Goal: Task Accomplishment & Management: Manage account settings

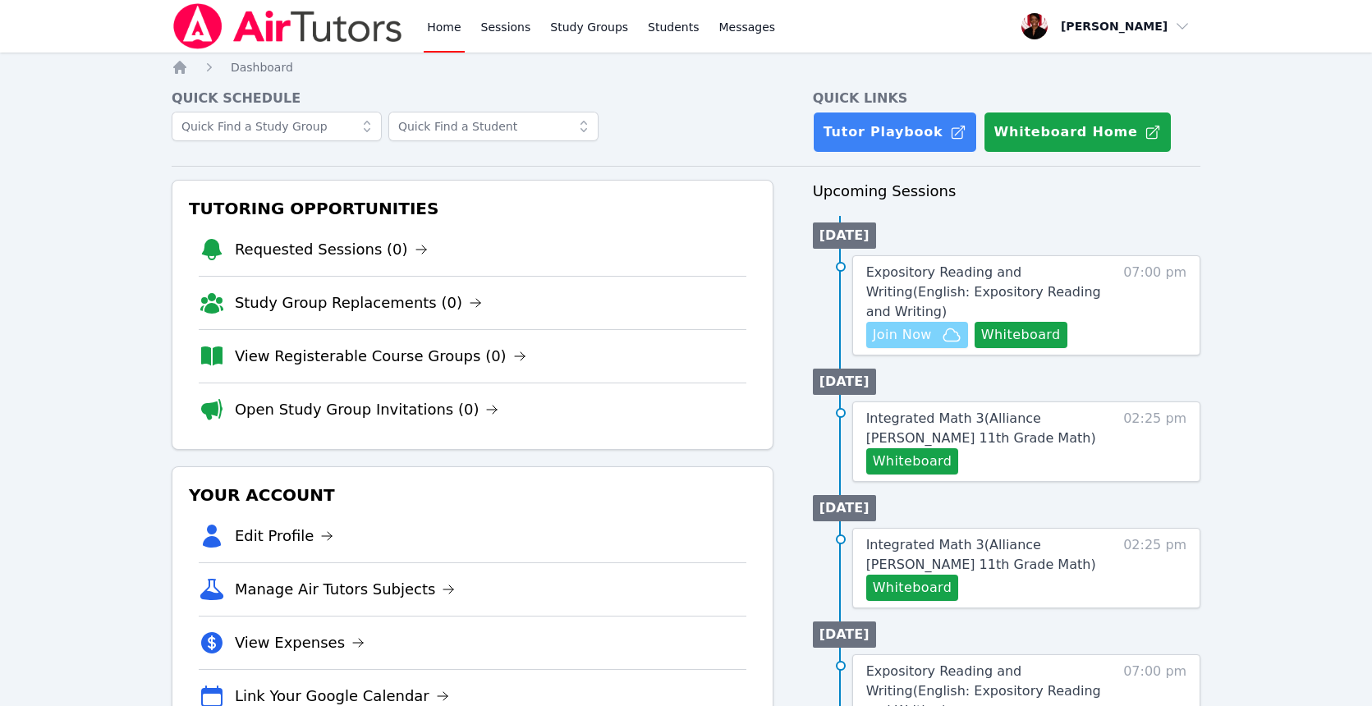
click at [939, 336] on span "Join Now" at bounding box center [917, 335] width 89 height 20
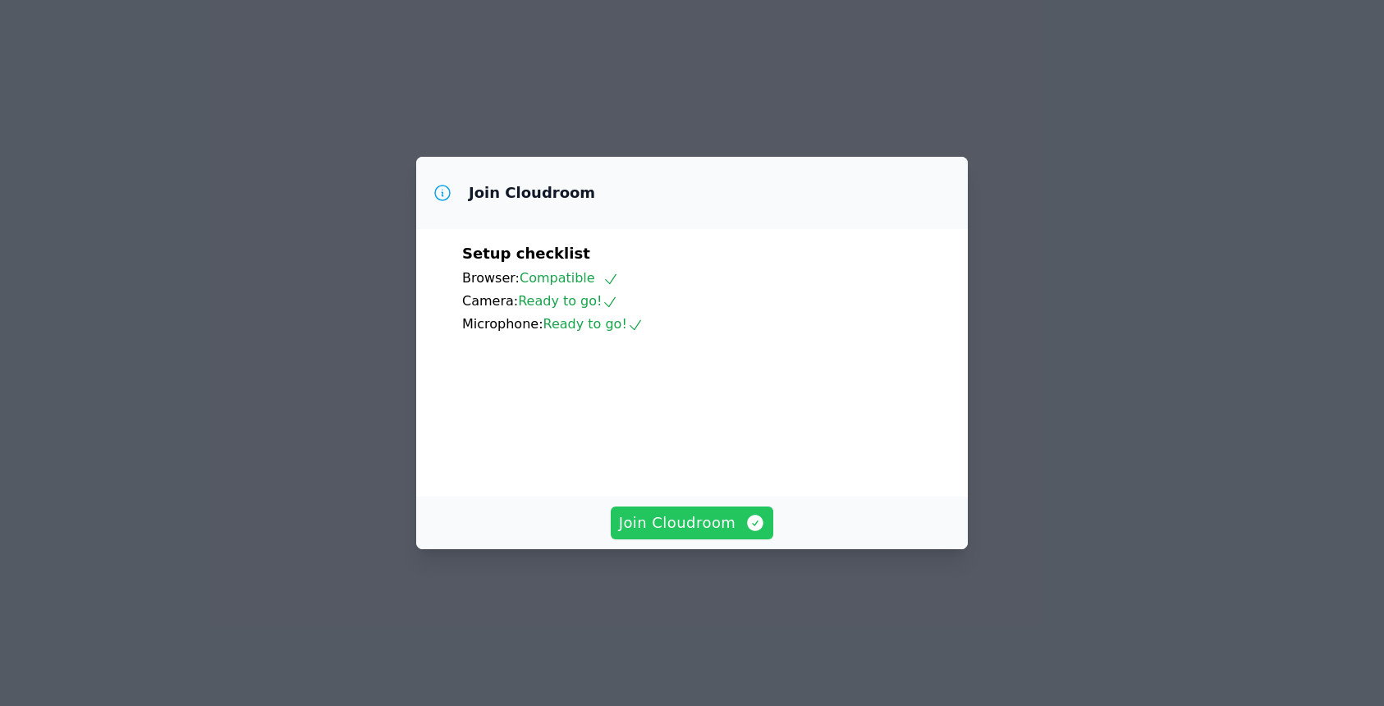
click at [690, 539] on button "Join Cloudroom" at bounding box center [692, 523] width 163 height 33
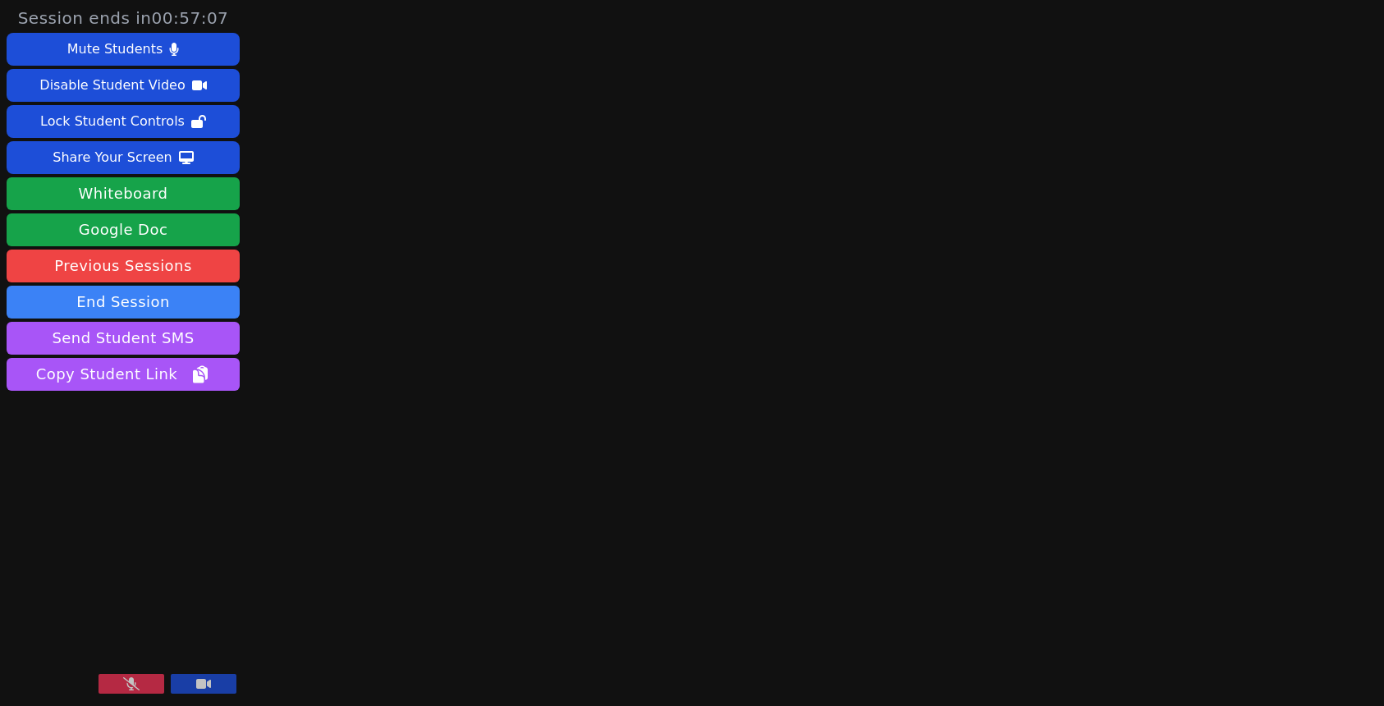
click at [145, 685] on button at bounding box center [132, 684] width 66 height 20
click at [122, 330] on button "Send Student SMS" at bounding box center [123, 338] width 233 height 33
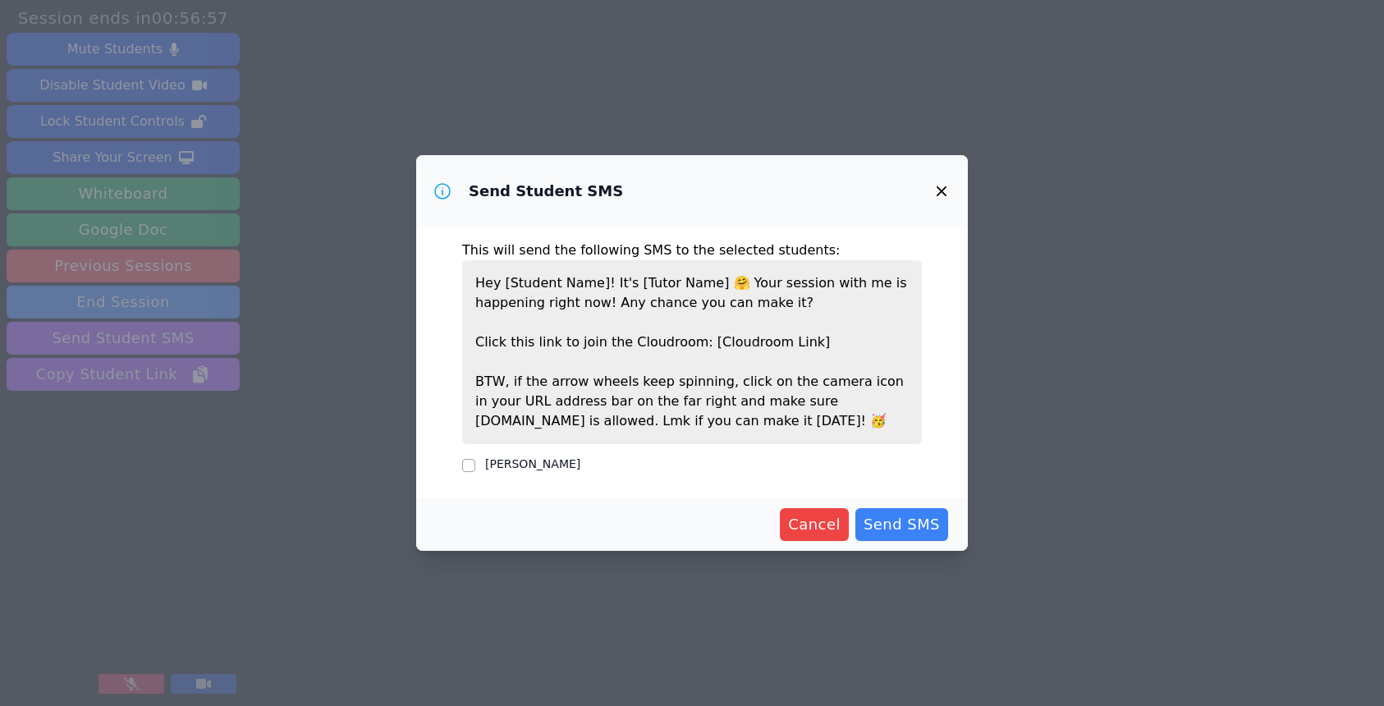
click at [544, 462] on label "Roxanne Perez" at bounding box center [532, 463] width 95 height 13
click at [475, 462] on input "Roxanne Perez" at bounding box center [468, 465] width 13 height 13
checkbox input "true"
click at [897, 525] on span "Send SMS" at bounding box center [902, 524] width 76 height 23
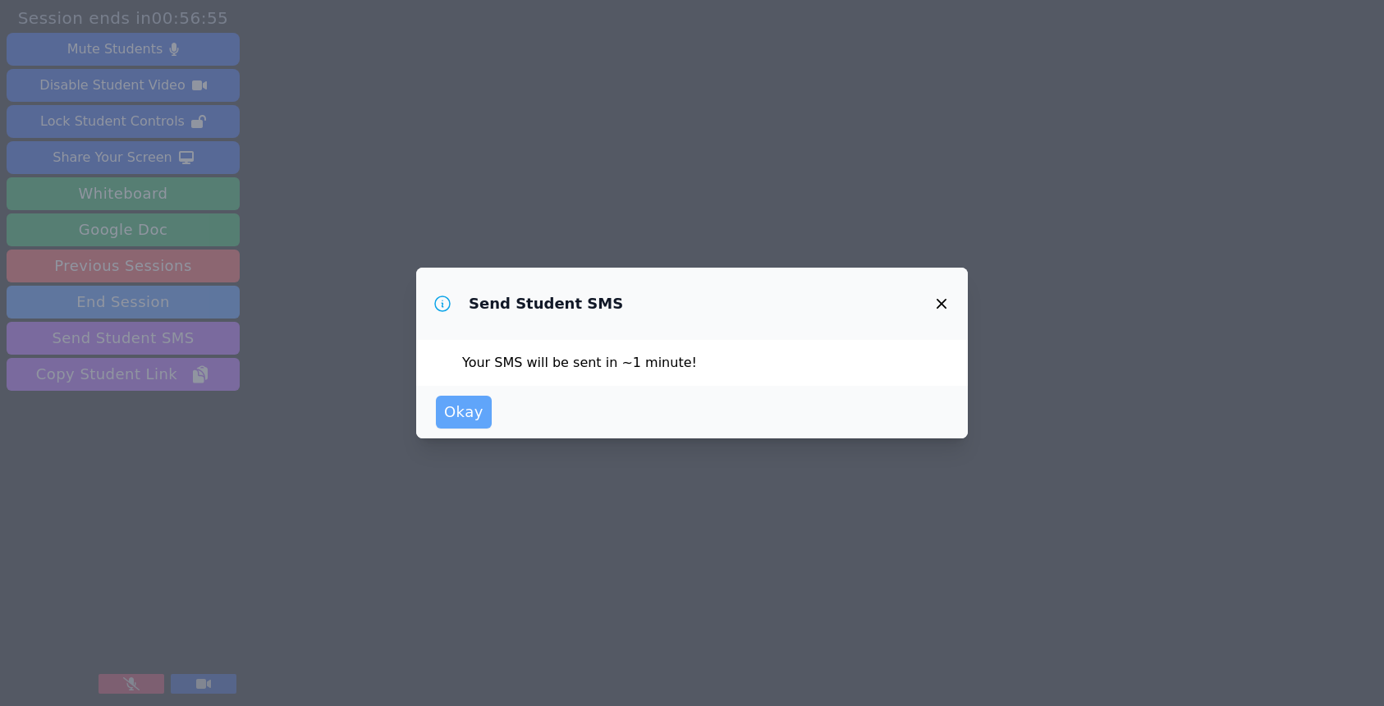
click at [445, 401] on span "Okay" at bounding box center [463, 412] width 39 height 23
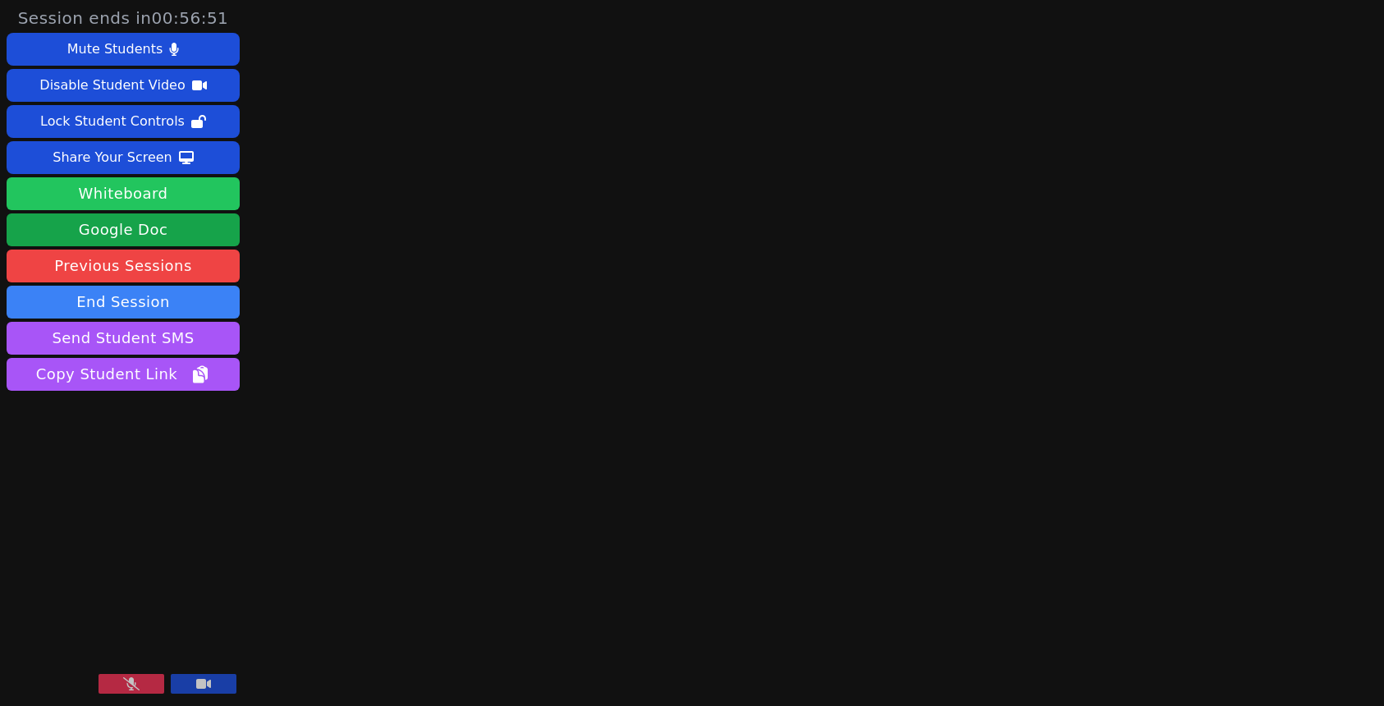
click at [200, 202] on button "Whiteboard" at bounding box center [123, 193] width 233 height 33
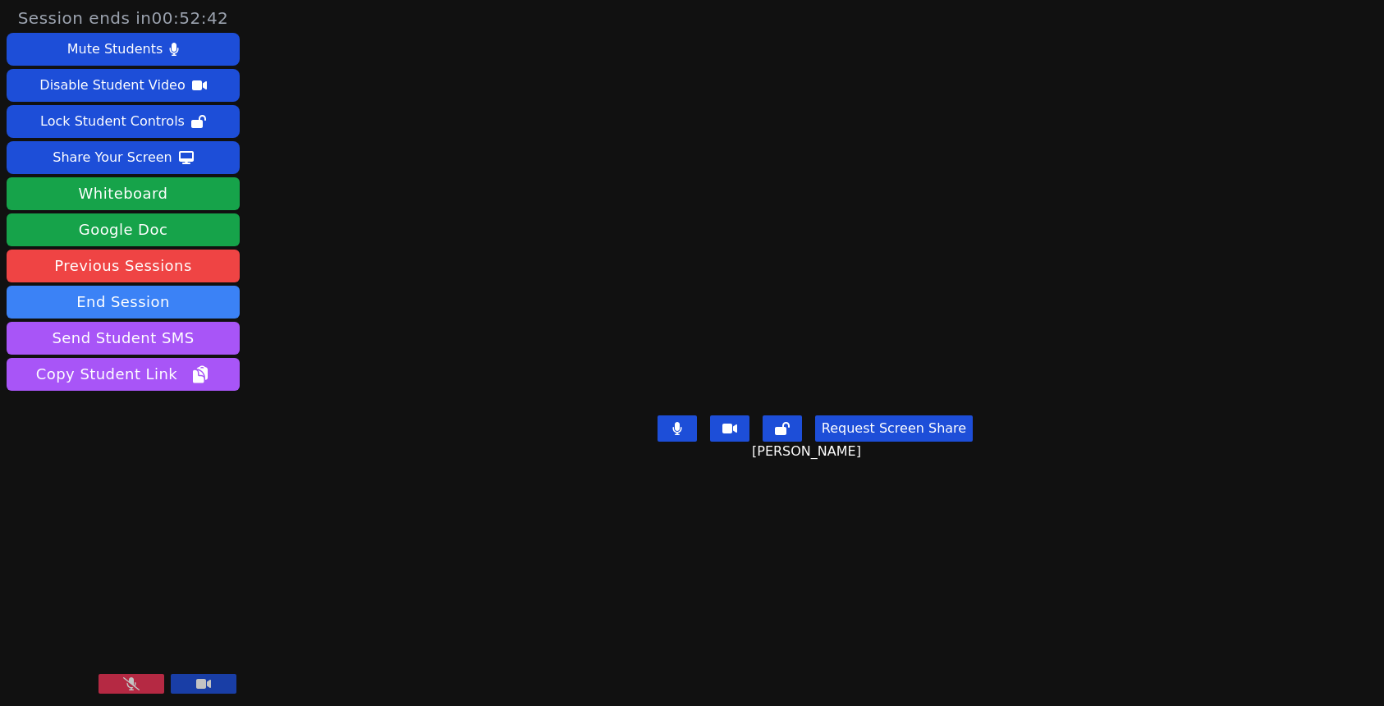
click at [143, 681] on button at bounding box center [132, 684] width 66 height 20
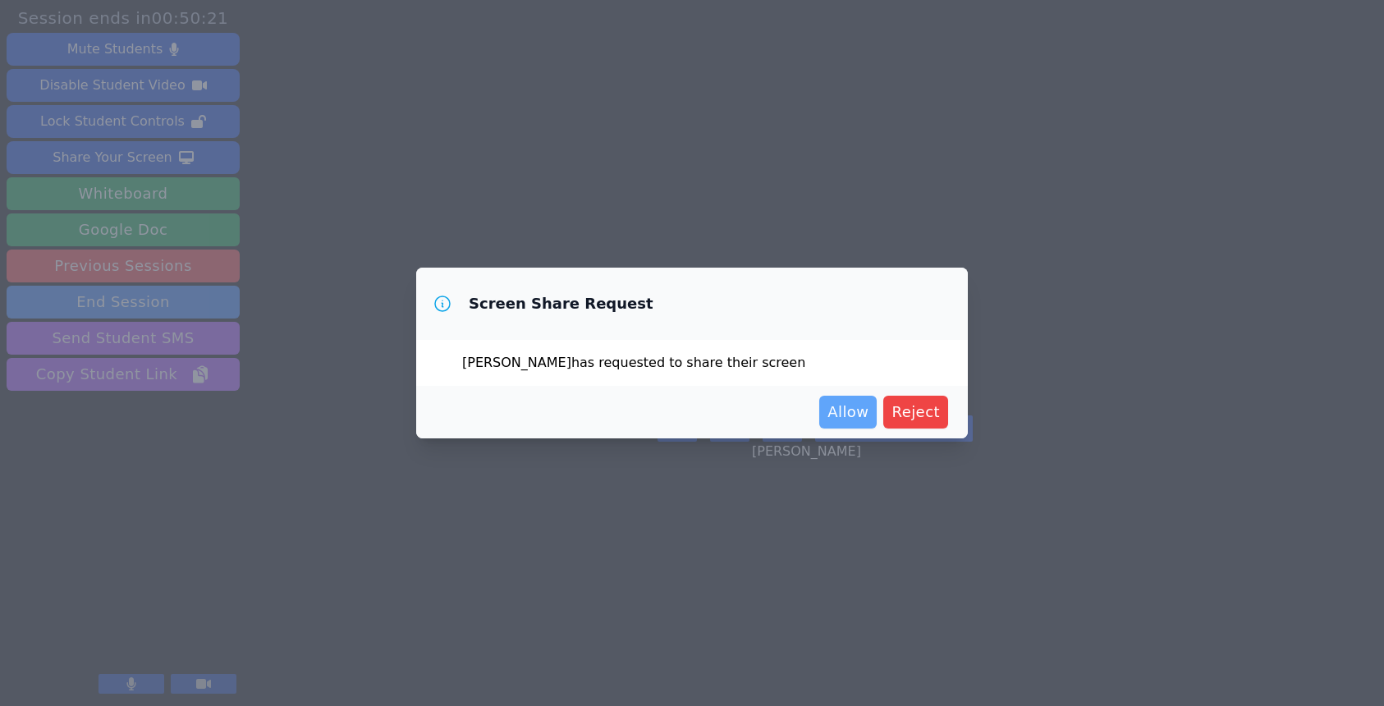
click at [862, 414] on span "Allow" at bounding box center [848, 412] width 41 height 23
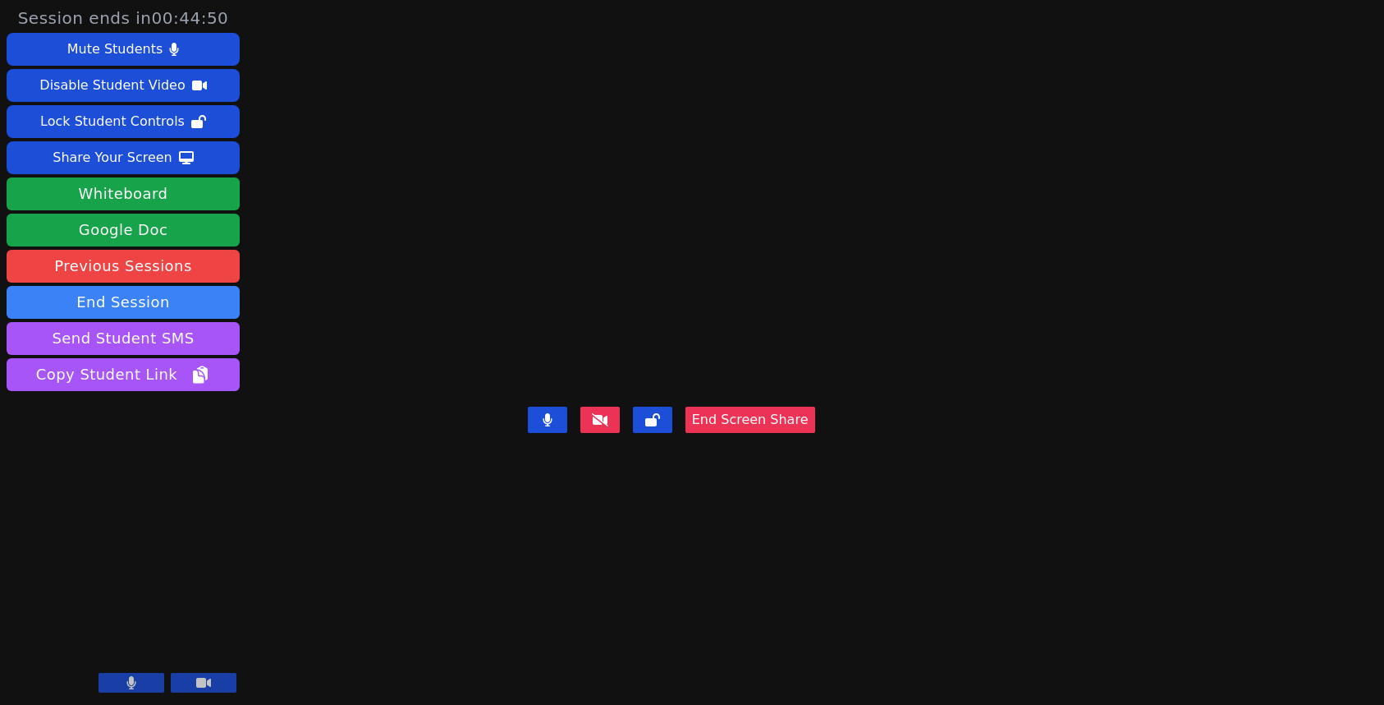
click at [795, 306] on video at bounding box center [672, 320] width 246 height 162
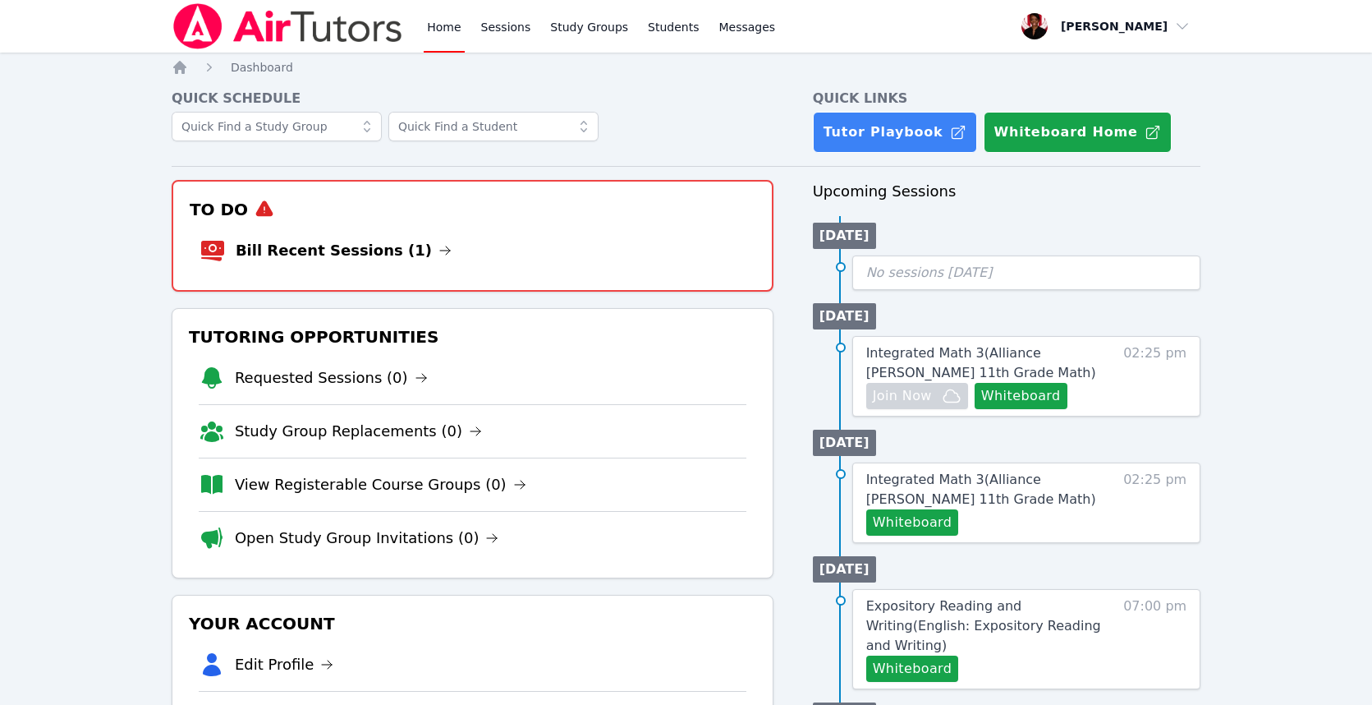
click at [415, 250] on li "Bill Recent Sessions (1)" at bounding box center [473, 250] width 546 height 53
click at [438, 248] on icon at bounding box center [444, 250] width 13 height 13
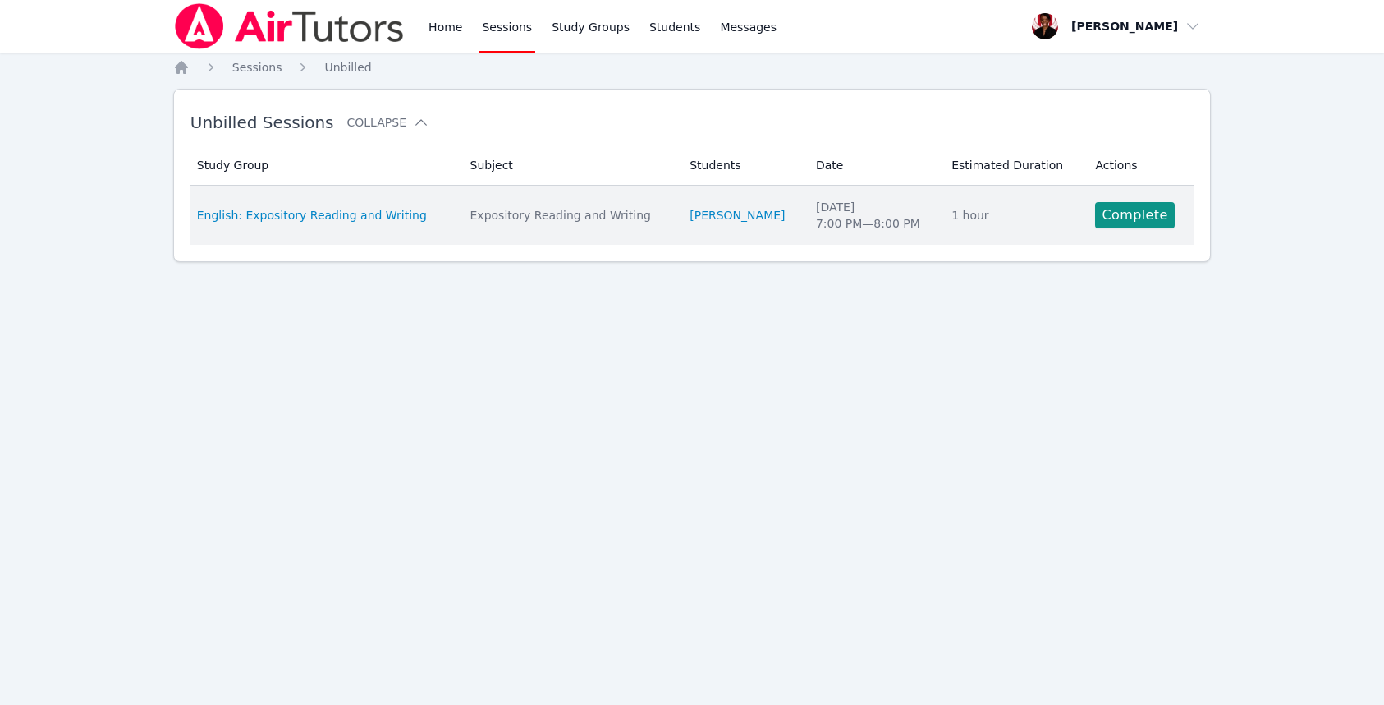
click at [1126, 198] on td "Actions Complete" at bounding box center [1140, 215] width 108 height 59
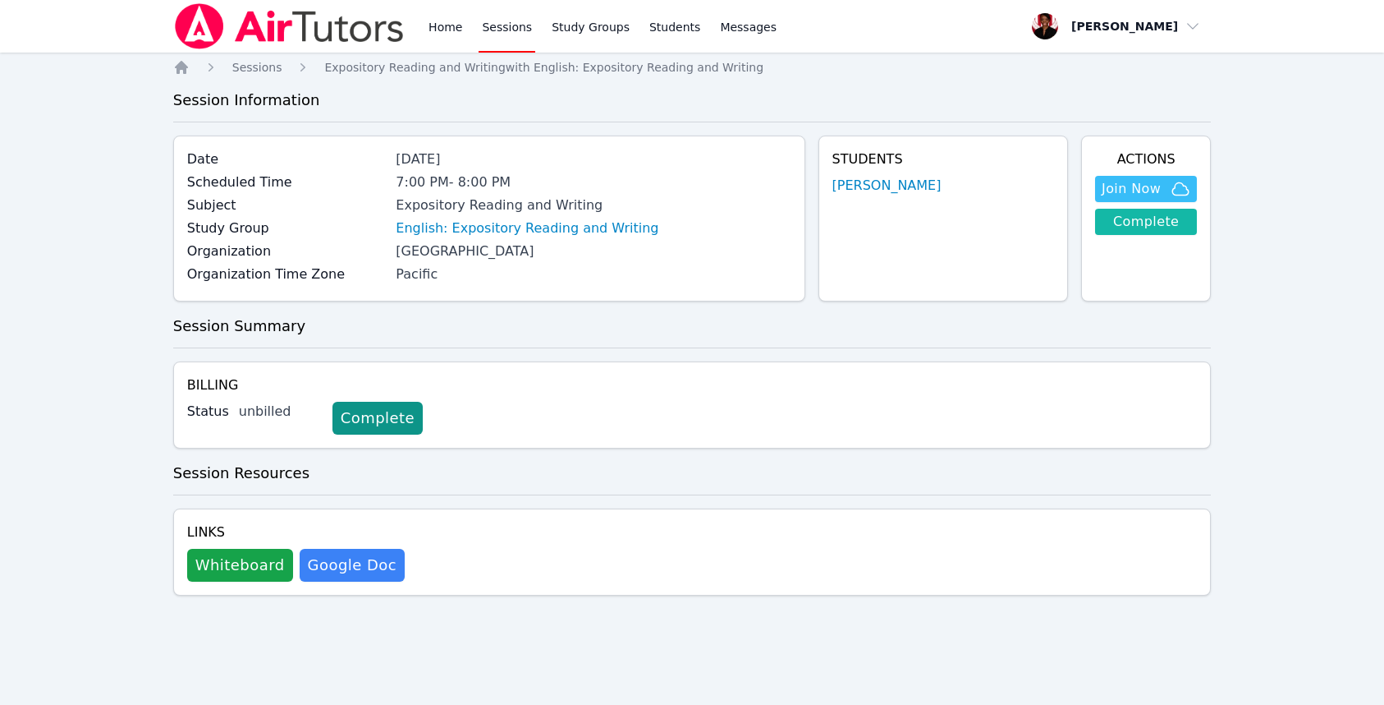
click at [1169, 226] on link "Complete" at bounding box center [1146, 222] width 102 height 26
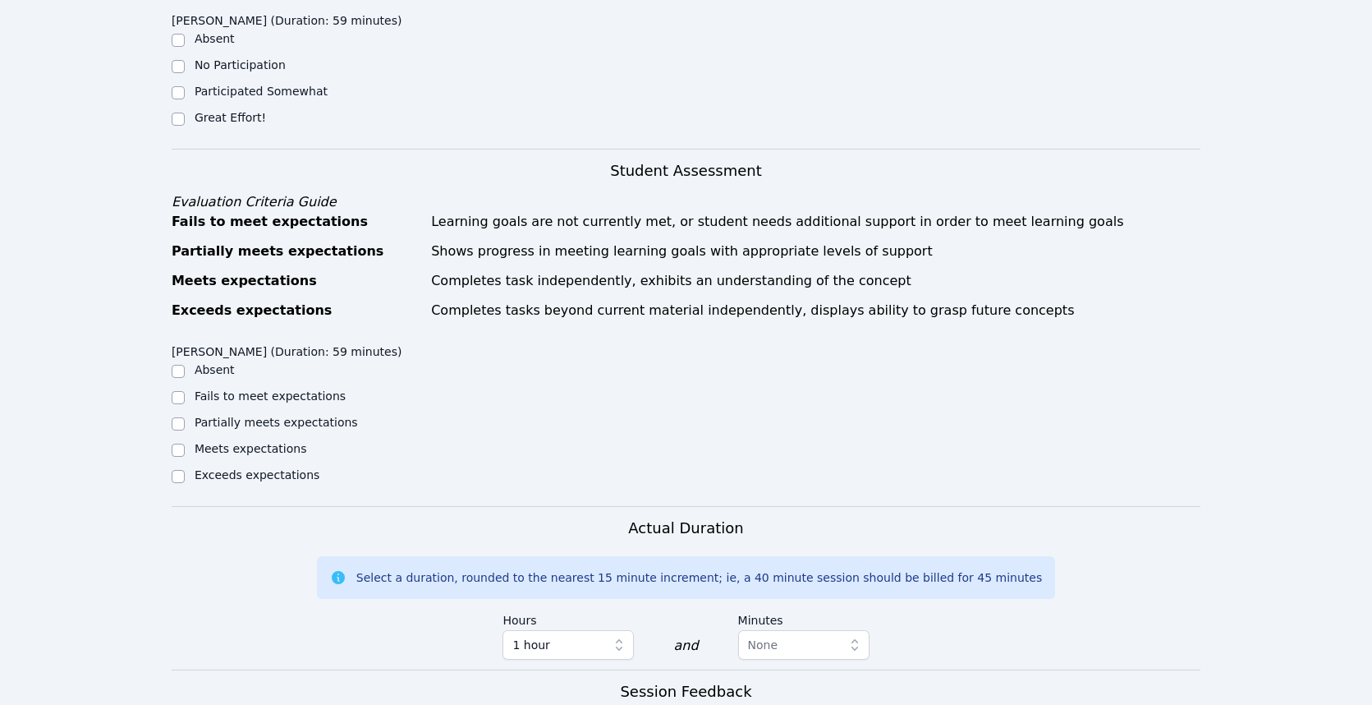
scroll to position [397, 0]
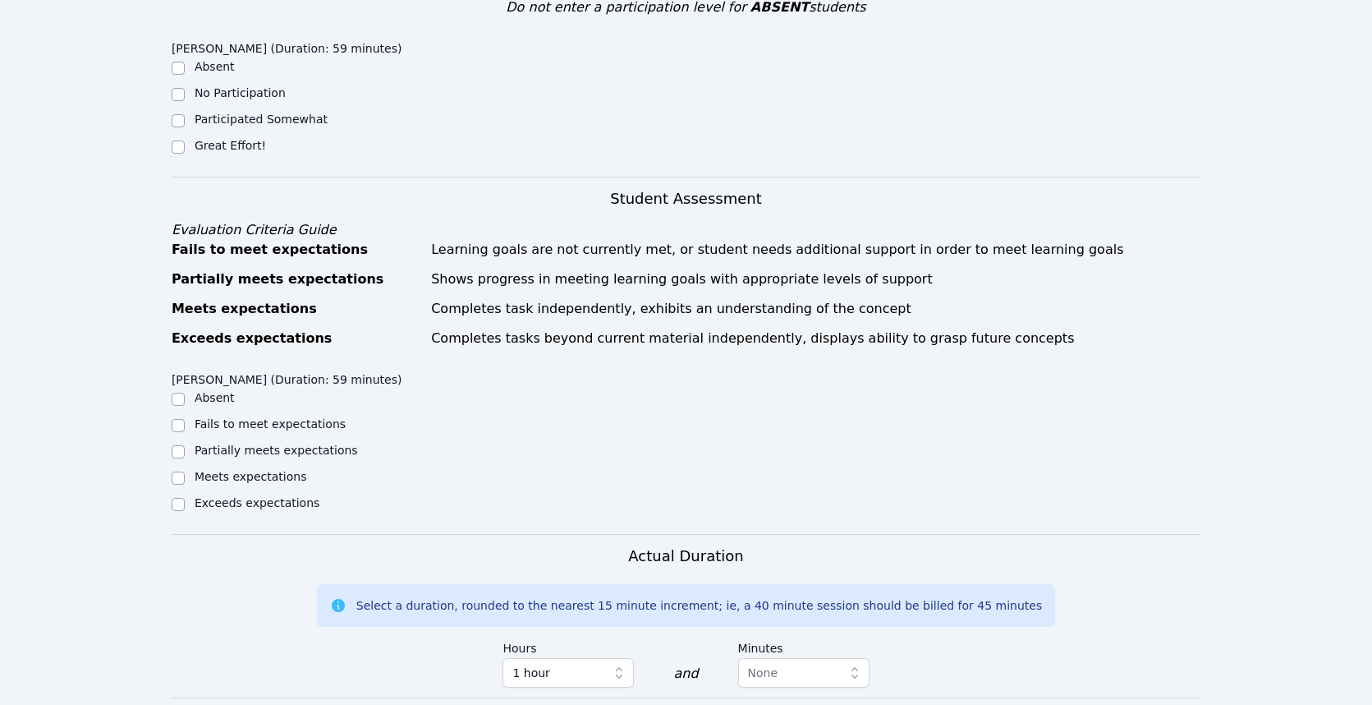
click at [228, 140] on label "Great Effort!" at bounding box center [230, 145] width 71 height 13
click at [185, 140] on input "Great Effort!" at bounding box center [178, 146] width 13 height 13
checkbox input "true"
drag, startPoint x: 232, startPoint y: 502, endPoint x: 275, endPoint y: 494, distance: 44.3
click at [232, 502] on label "Exceeds expectations" at bounding box center [257, 502] width 125 height 13
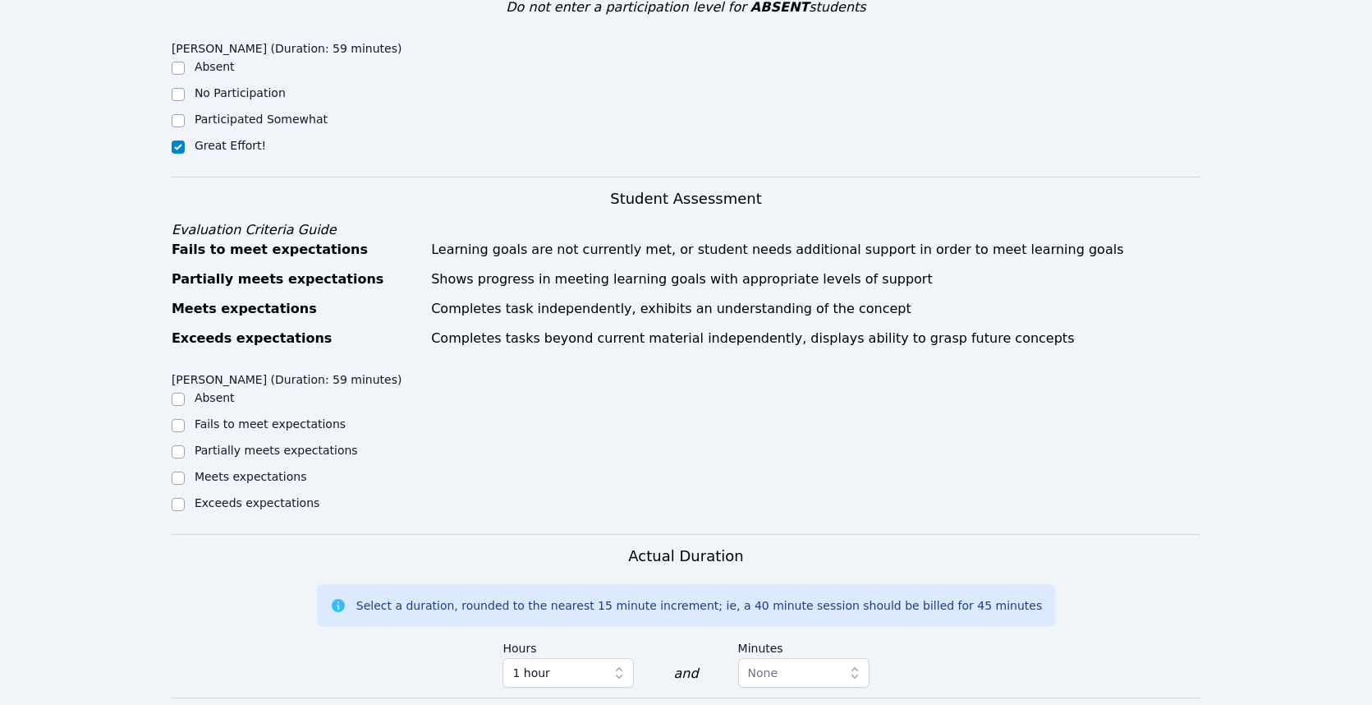
click at [185, 502] on input "Exceeds expectations" at bounding box center [178, 504] width 13 height 13
checkbox input "true"
click at [227, 474] on label "Meets expectations" at bounding box center [251, 476] width 112 height 13
click at [185, 474] on input "Meets expectations" at bounding box center [178, 477] width 13 height 13
checkbox input "true"
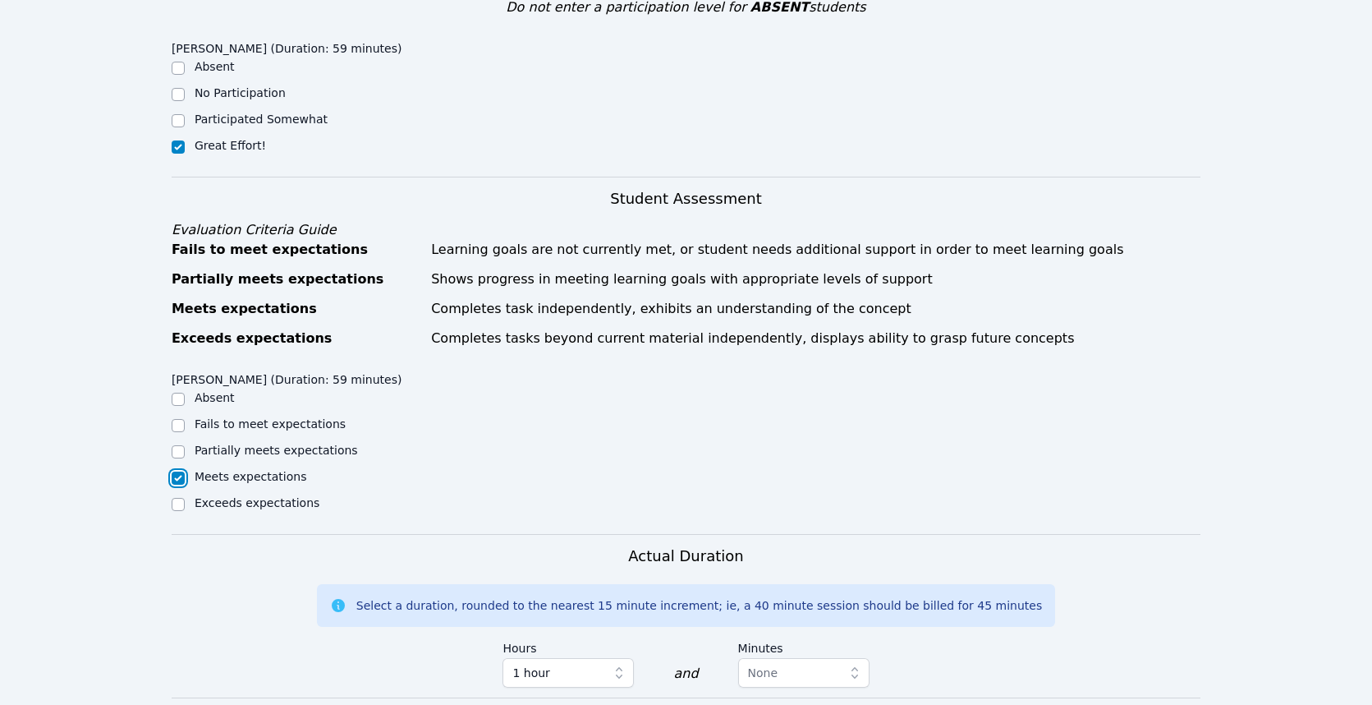
checkbox input "false"
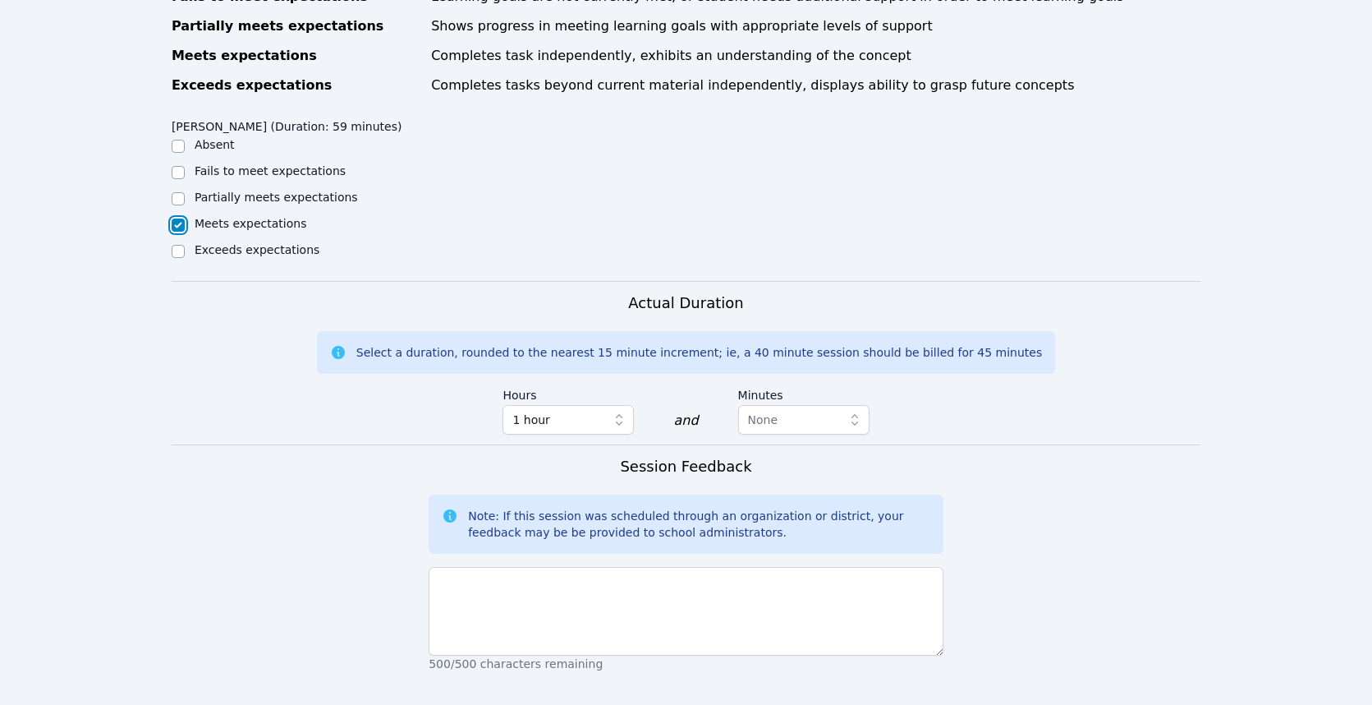
scroll to position [739, 0]
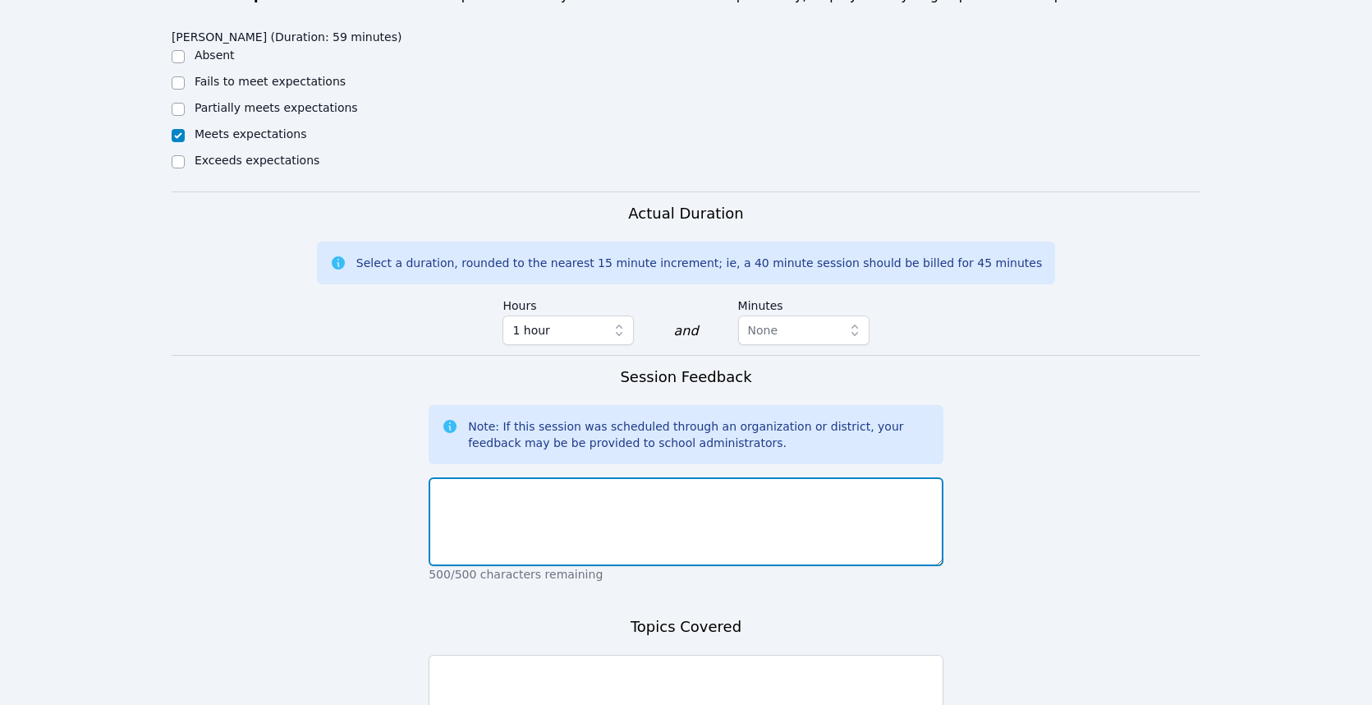
click at [577, 527] on textarea at bounding box center [686, 521] width 515 height 89
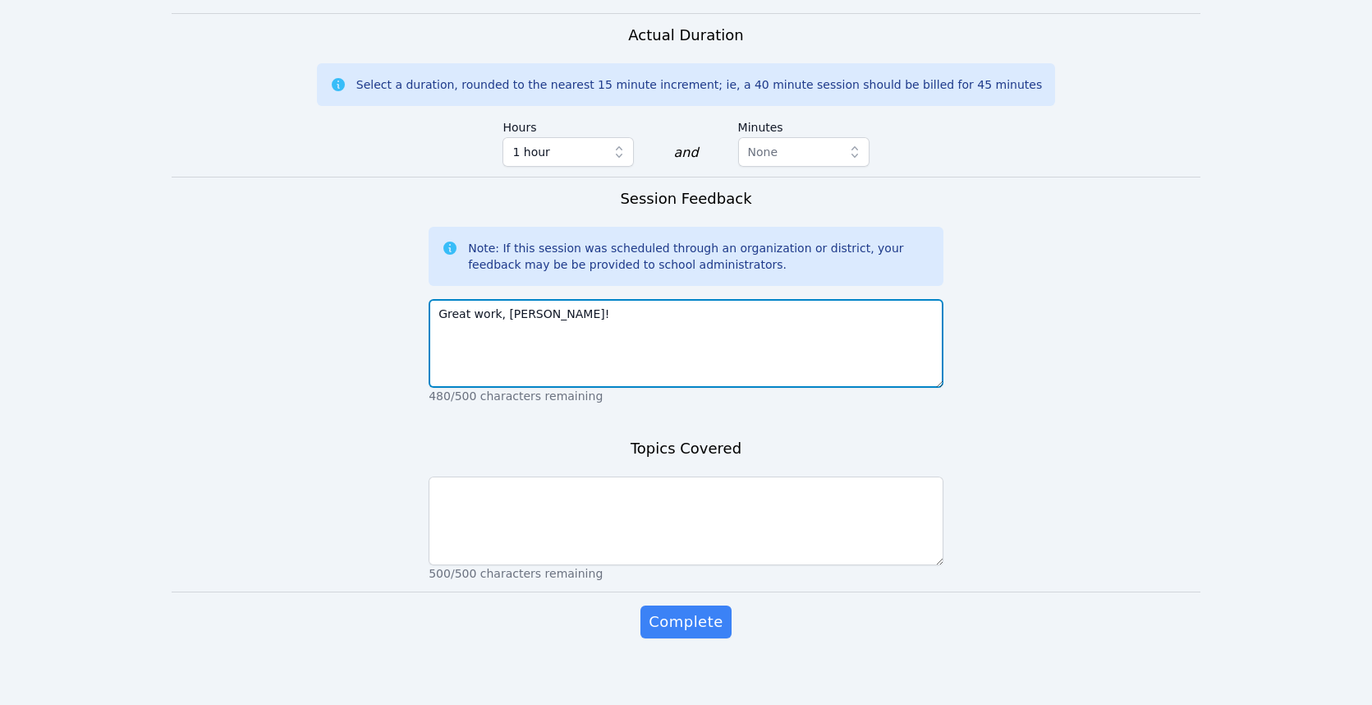
scroll to position [930, 0]
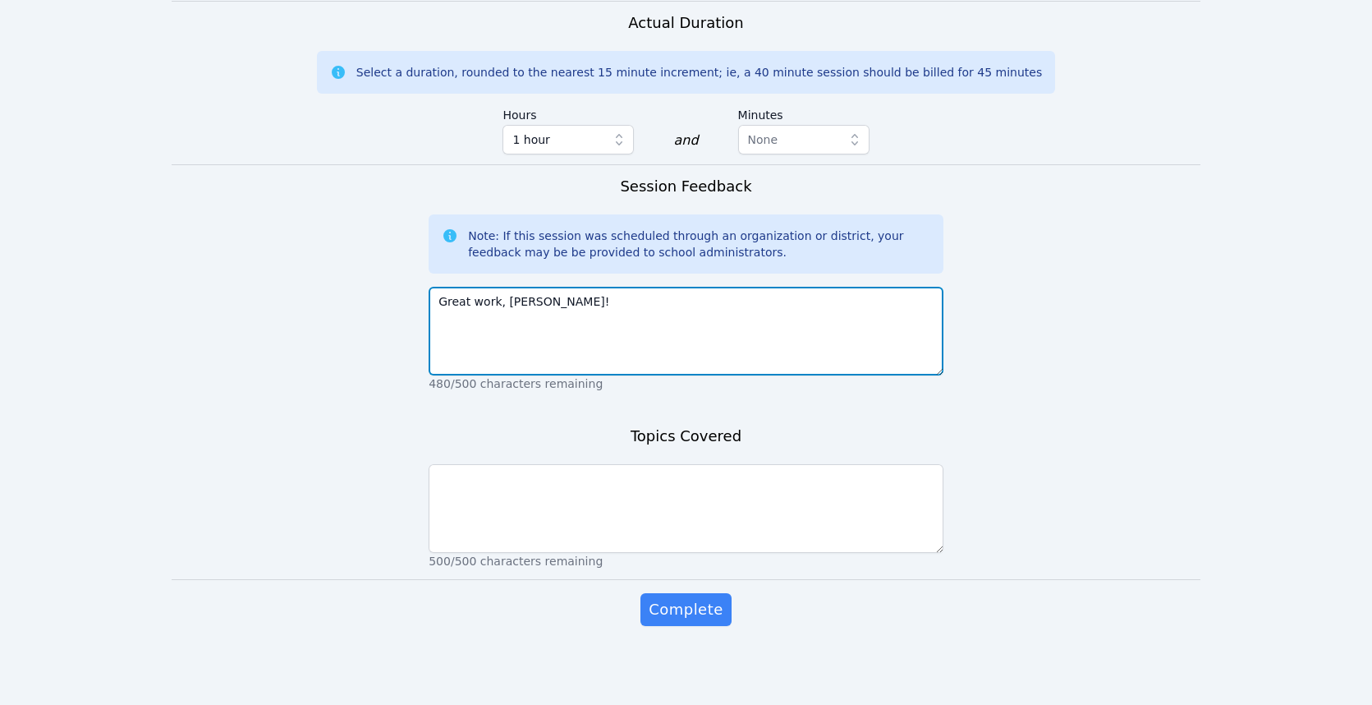
type textarea "Great work, Roxanne!"
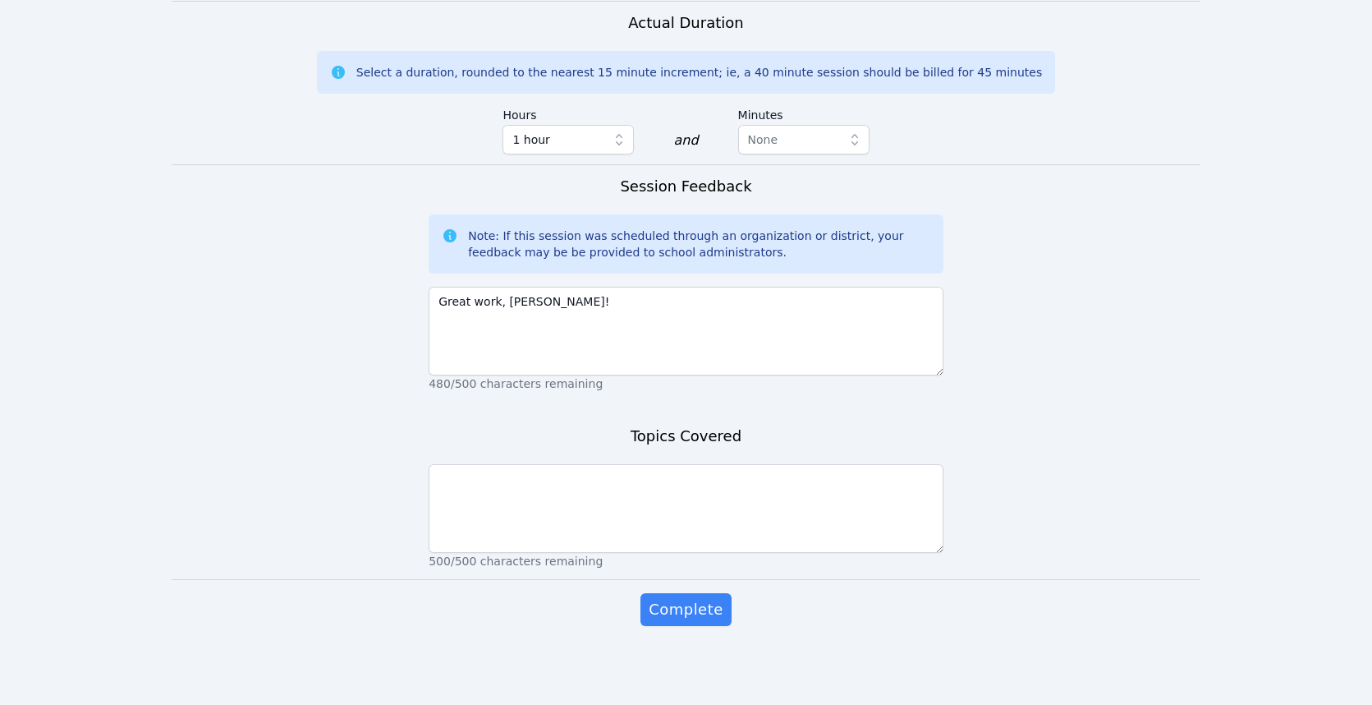
click at [581, 570] on div "Topics Covered 500/500 characters remaining" at bounding box center [686, 502] width 515 height 154
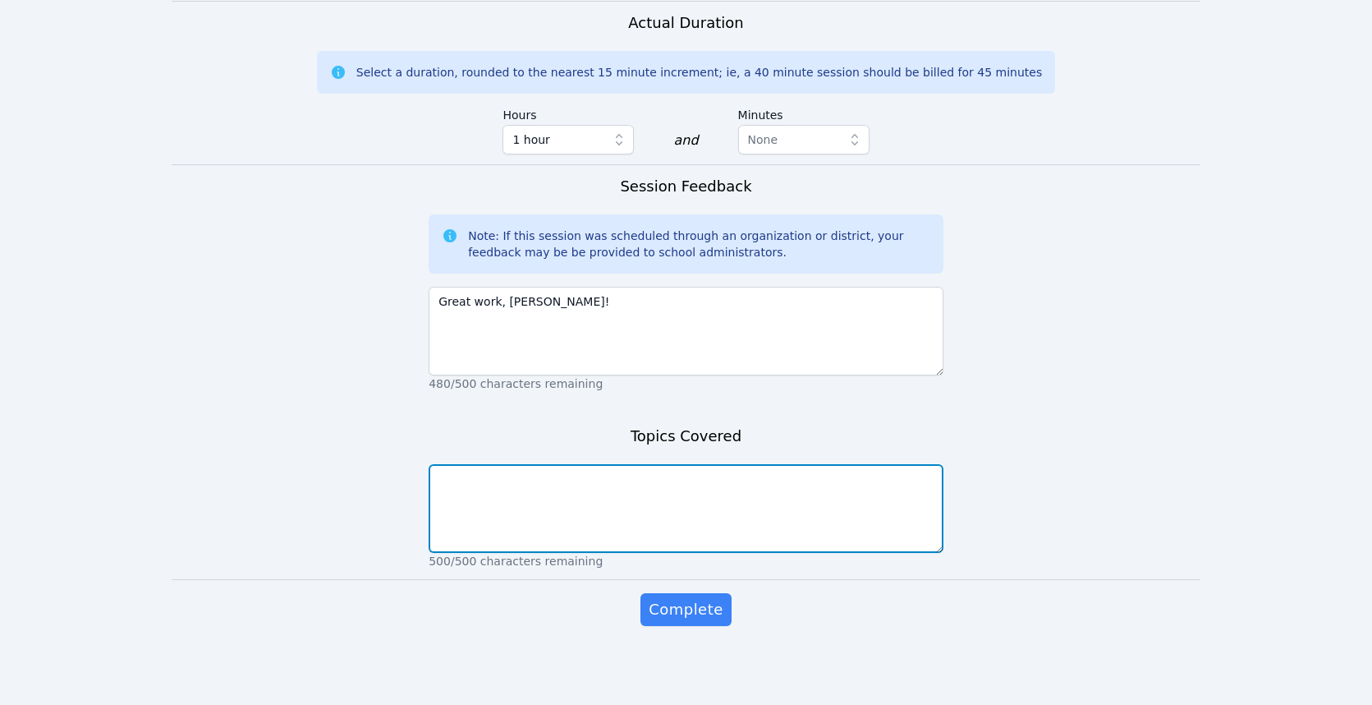
click at [590, 530] on textarea at bounding box center [686, 508] width 515 height 89
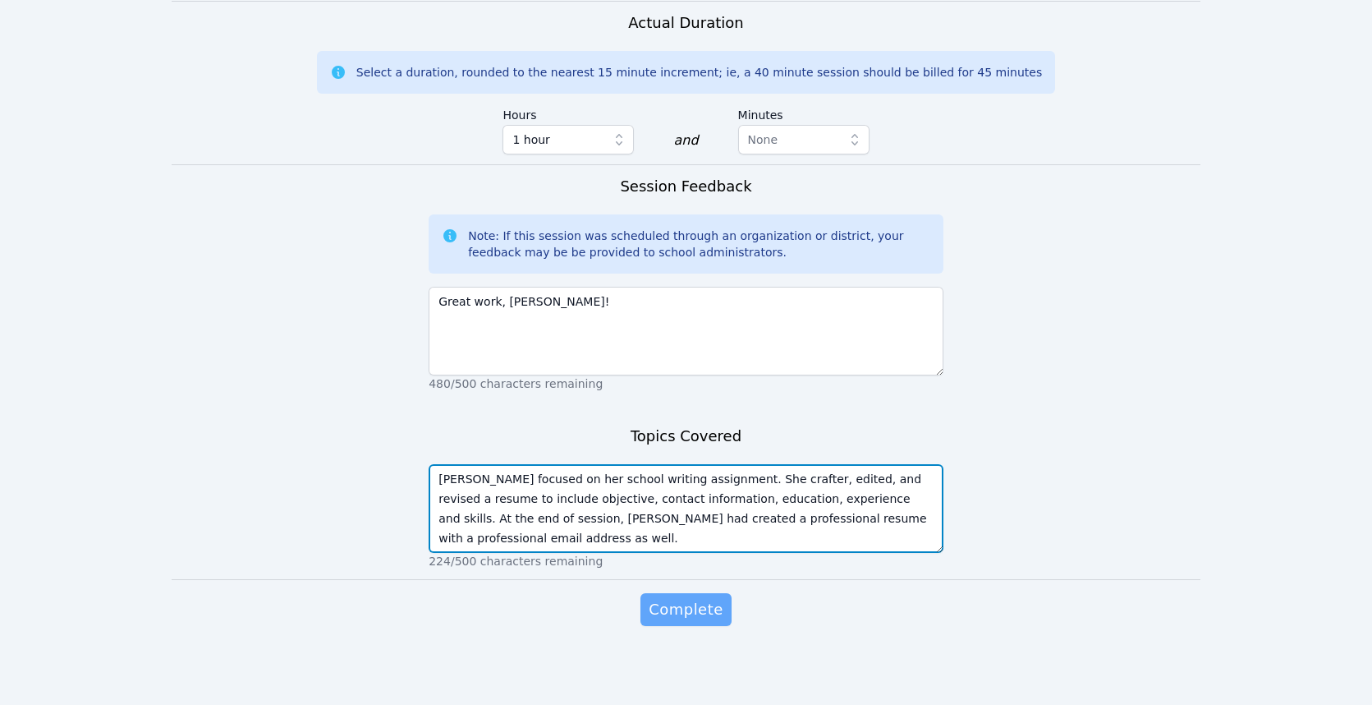
type textarea "Roxanne focused on her school writing assignment. She crafter, edited, and revi…"
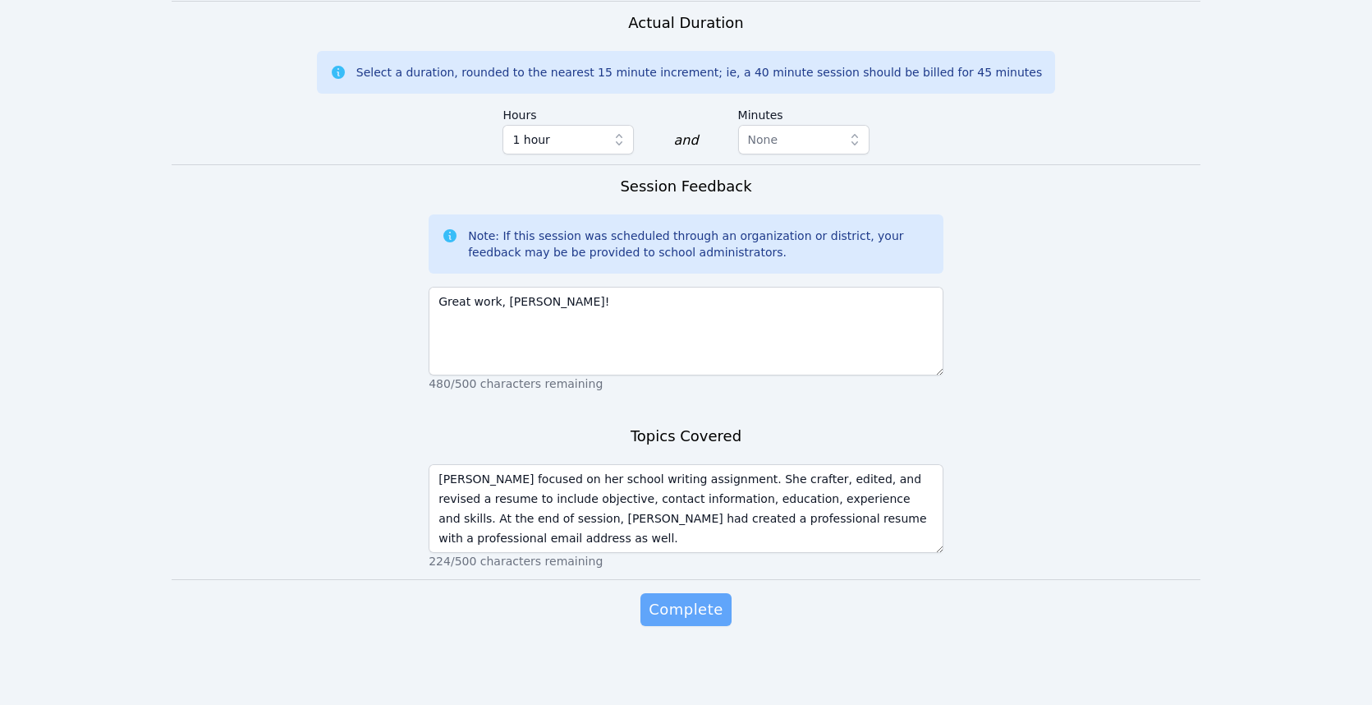
click at [691, 620] on span "Complete" at bounding box center [686, 609] width 74 height 23
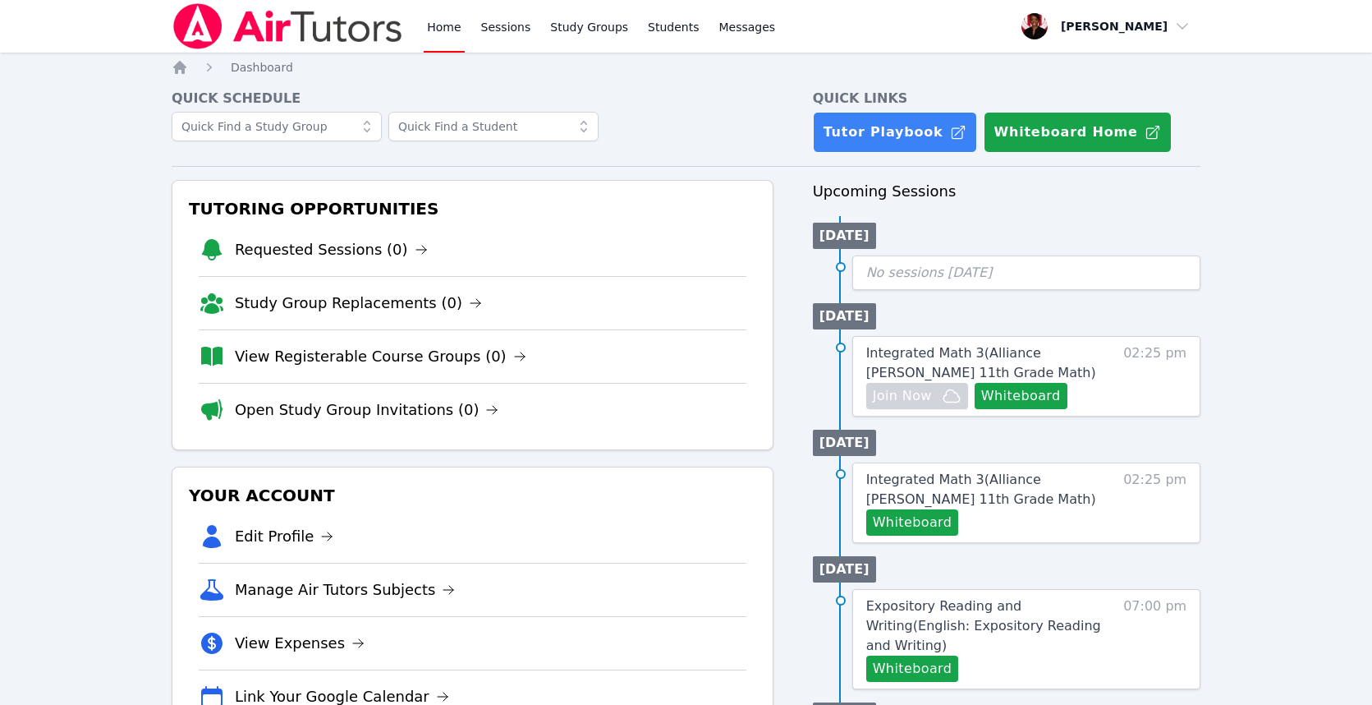
click at [426, 24] on link "Home" at bounding box center [444, 26] width 40 height 53
click at [487, 35] on link "Sessions" at bounding box center [506, 26] width 57 height 53
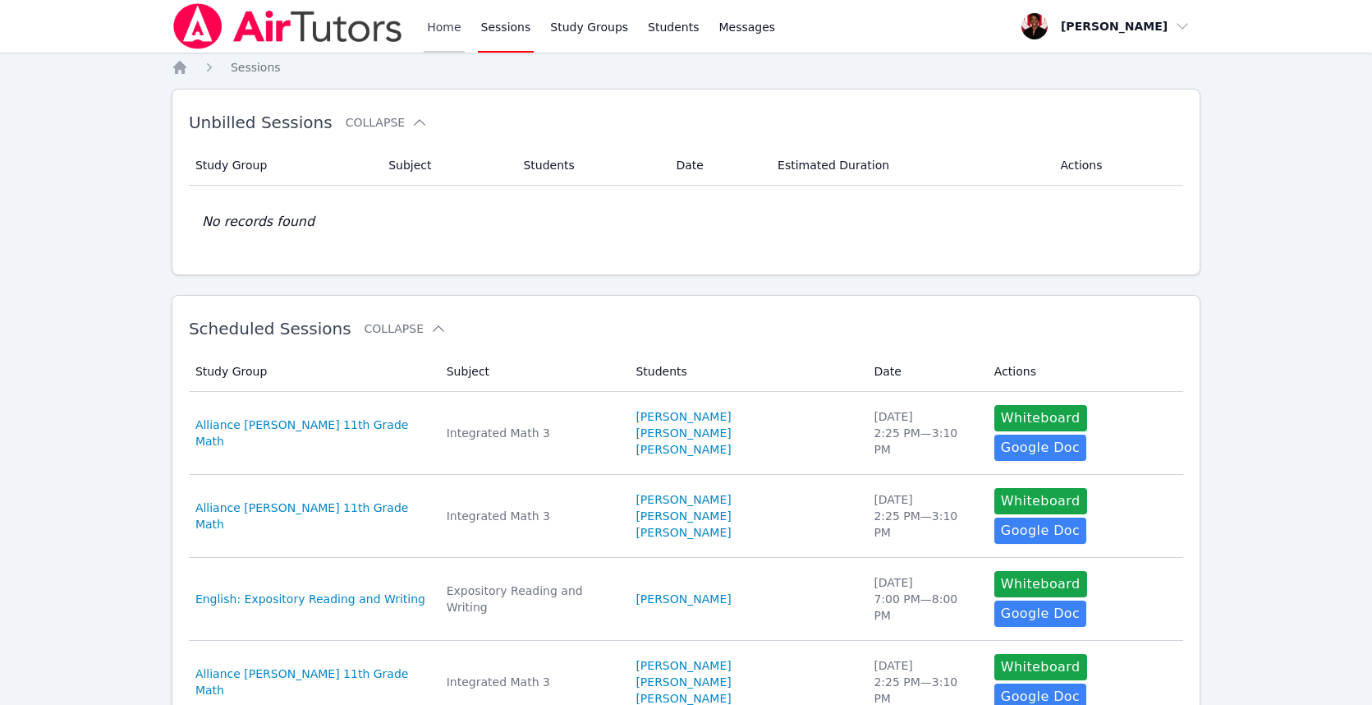
click at [438, 23] on link "Home" at bounding box center [444, 26] width 40 height 53
